Goal: Transaction & Acquisition: Book appointment/travel/reservation

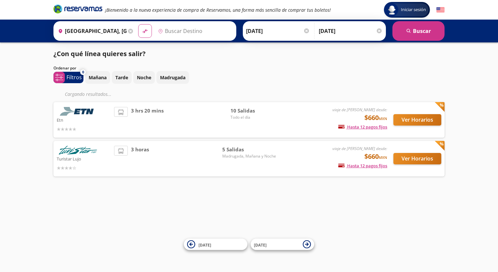
type input "[GEOGRAPHIC_DATA], [GEOGRAPHIC_DATA]"
click at [415, 115] on button "Ver Horarios" at bounding box center [417, 119] width 48 height 11
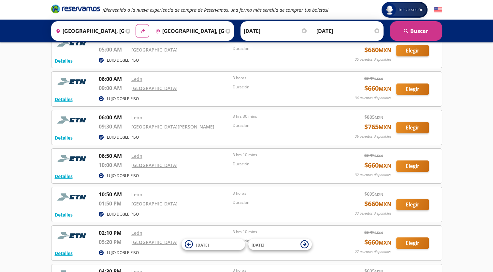
scroll to position [65, 0]
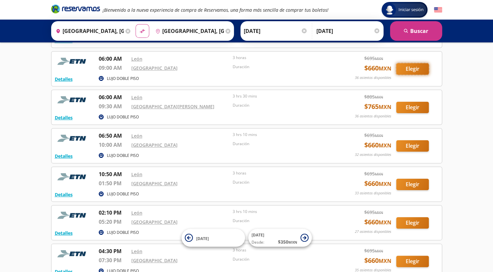
click at [412, 66] on button "Elegir" at bounding box center [412, 68] width 33 height 11
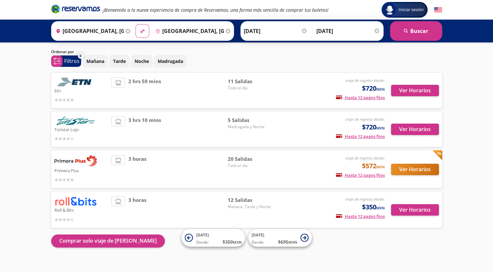
scroll to position [24, 0]
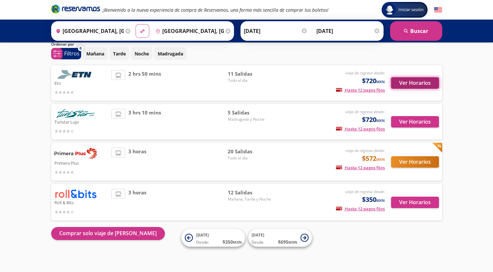
click at [429, 83] on button "Ver Horarios" at bounding box center [415, 82] width 48 height 11
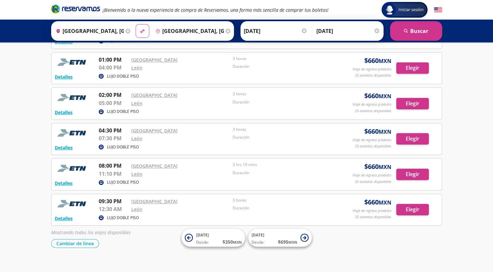
scroll to position [288, 0]
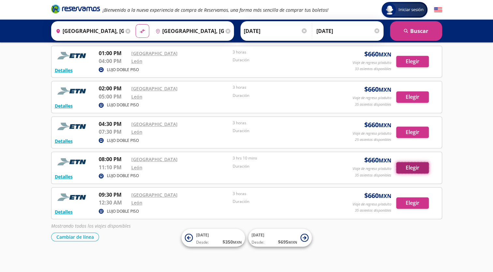
click at [417, 164] on button "Elegir" at bounding box center [412, 167] width 33 height 11
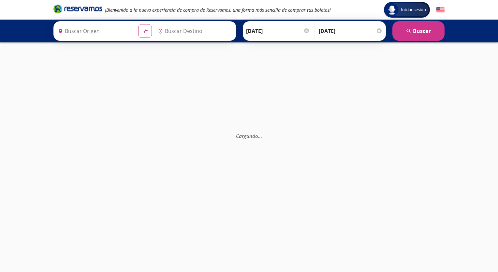
type input "León, Guanajuato"
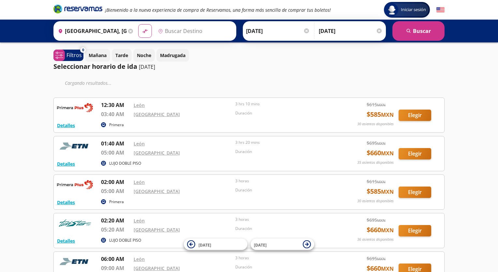
type input "[GEOGRAPHIC_DATA], [GEOGRAPHIC_DATA]"
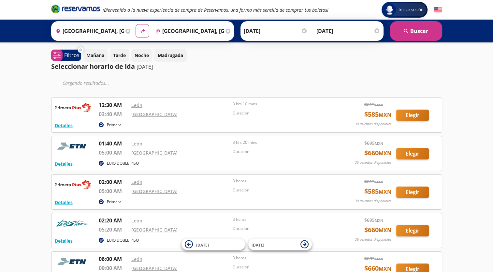
click at [86, 8] on icon "Brand Logo" at bounding box center [75, 9] width 49 height 10
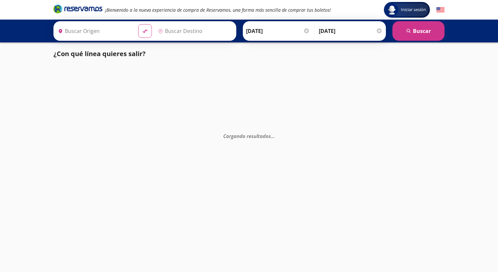
type input "[GEOGRAPHIC_DATA], [GEOGRAPHIC_DATA]"
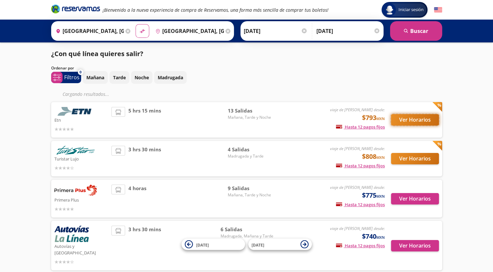
click at [416, 118] on button "Ver Horarios" at bounding box center [415, 119] width 48 height 11
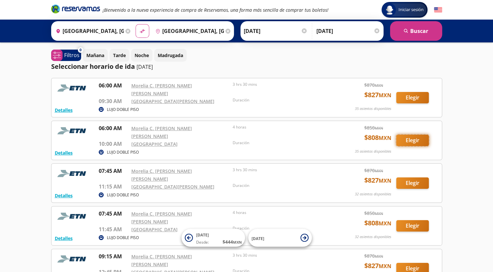
click at [416, 135] on button "Elegir" at bounding box center [412, 140] width 33 height 11
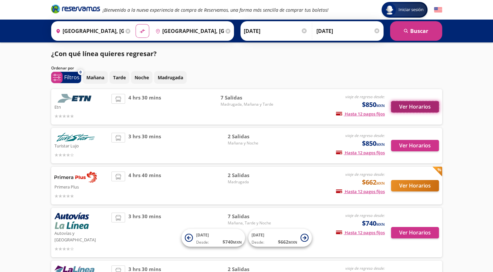
click at [405, 104] on button "Ver Horarios" at bounding box center [415, 106] width 48 height 11
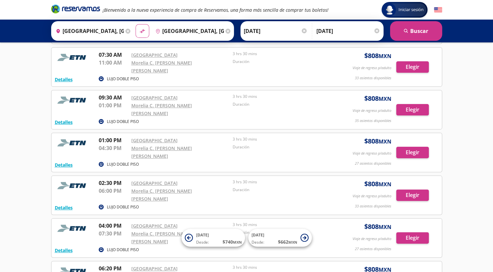
scroll to position [182, 0]
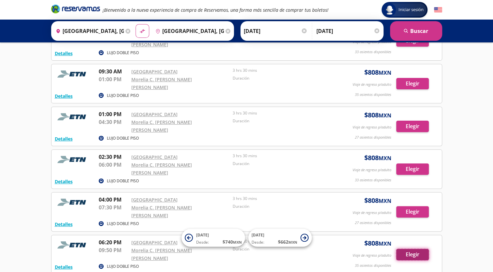
click at [415, 249] on button "Elegir" at bounding box center [412, 254] width 33 height 11
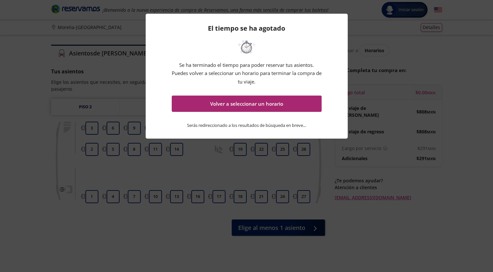
click at [233, 108] on button "Volver a seleccionar un horario" at bounding box center [247, 104] width 150 height 16
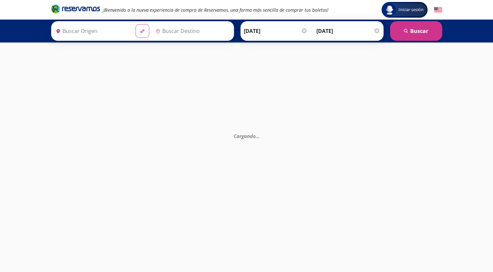
type input "Morelia C. [PERSON_NAME] [PERSON_NAME], [GEOGRAPHIC_DATA]"
type input "[GEOGRAPHIC_DATA], [GEOGRAPHIC_DATA]"
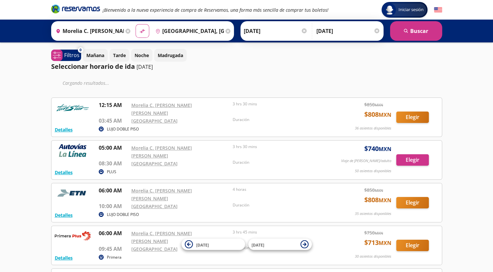
click at [73, 13] on icon "Brand Logo" at bounding box center [75, 9] width 49 height 10
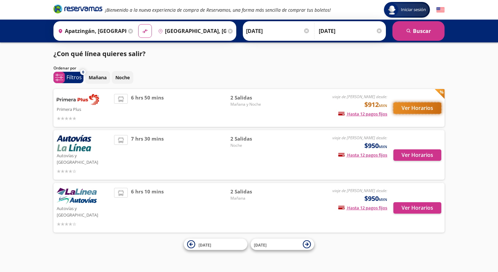
click at [423, 105] on button "Ver Horarios" at bounding box center [417, 107] width 48 height 11
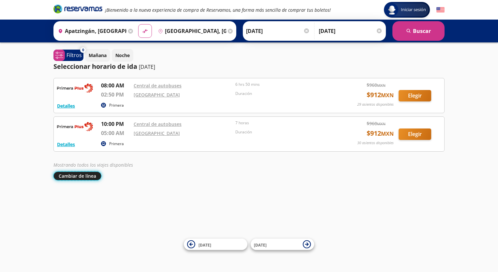
click at [84, 174] on button "Cambiar de línea" at bounding box center [77, 175] width 48 height 9
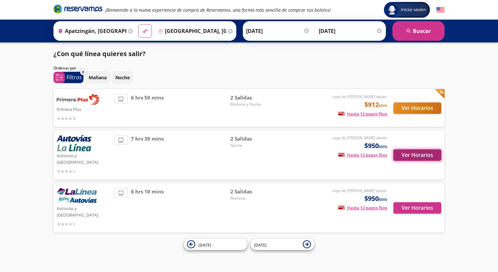
click at [413, 153] on button "Ver Horarios" at bounding box center [417, 154] width 48 height 11
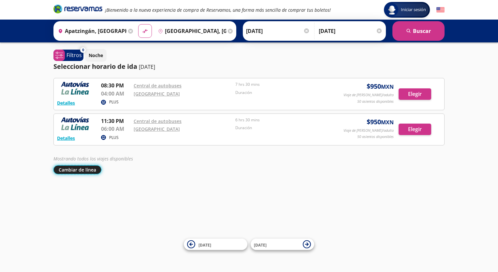
click at [82, 169] on button "Cambiar de línea" at bounding box center [77, 169] width 48 height 9
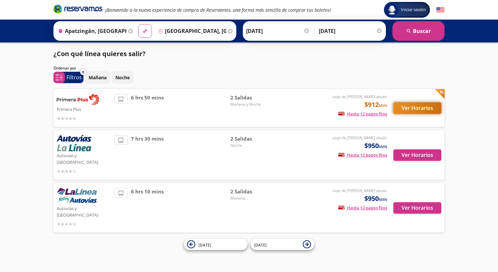
click at [418, 102] on button "Ver Horarios" at bounding box center [417, 107] width 48 height 11
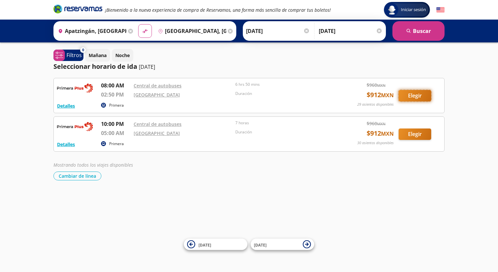
click at [412, 95] on button "Elegir" at bounding box center [415, 95] width 33 height 11
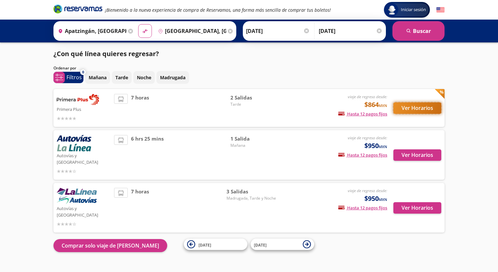
click at [424, 110] on button "Ver Horarios" at bounding box center [417, 107] width 48 height 11
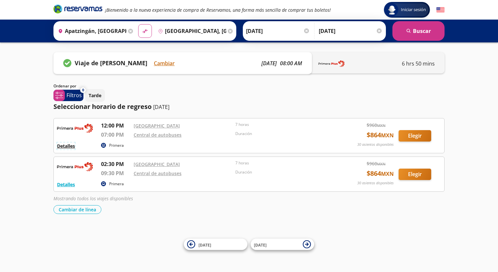
click at [64, 145] on button "Detalles" at bounding box center [66, 145] width 18 height 7
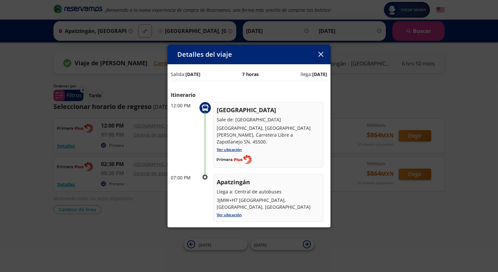
click at [323, 51] on button "button" at bounding box center [321, 55] width 10 height 10
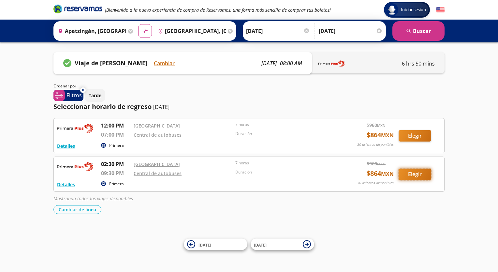
click at [405, 175] on button "Elegir" at bounding box center [415, 174] width 33 height 11
